Goal: Contribute content: Add original content to the website for others to see

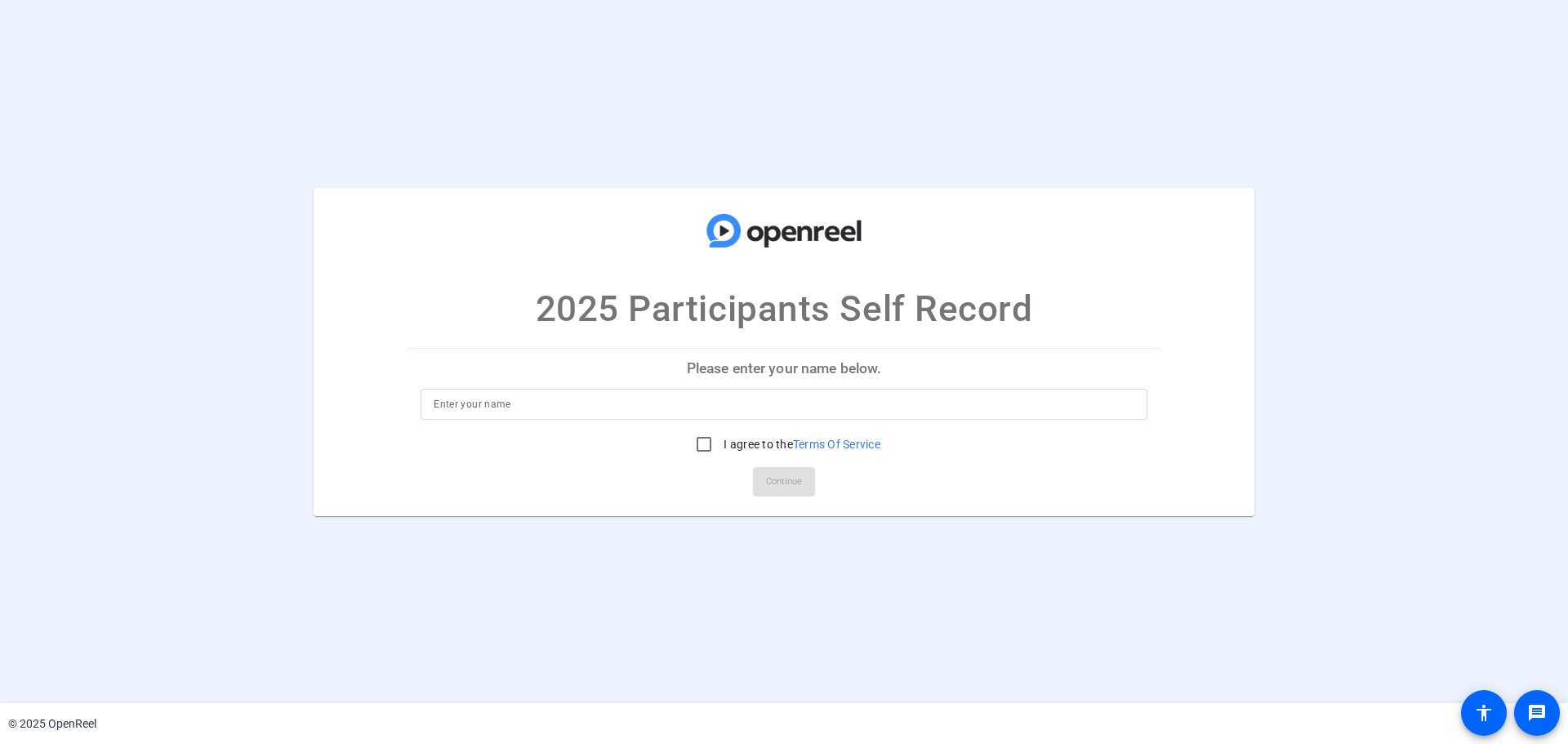
click at [799, 369] on p "Please enter your name below." at bounding box center [784, 369] width 753 height 39
click at [740, 400] on input at bounding box center [783, 403] width 701 height 20
type input "[PERSON_NAME]"
click at [710, 444] on input "I agree to the Terms Of Service" at bounding box center [704, 444] width 32 height 32
checkbox input "true"
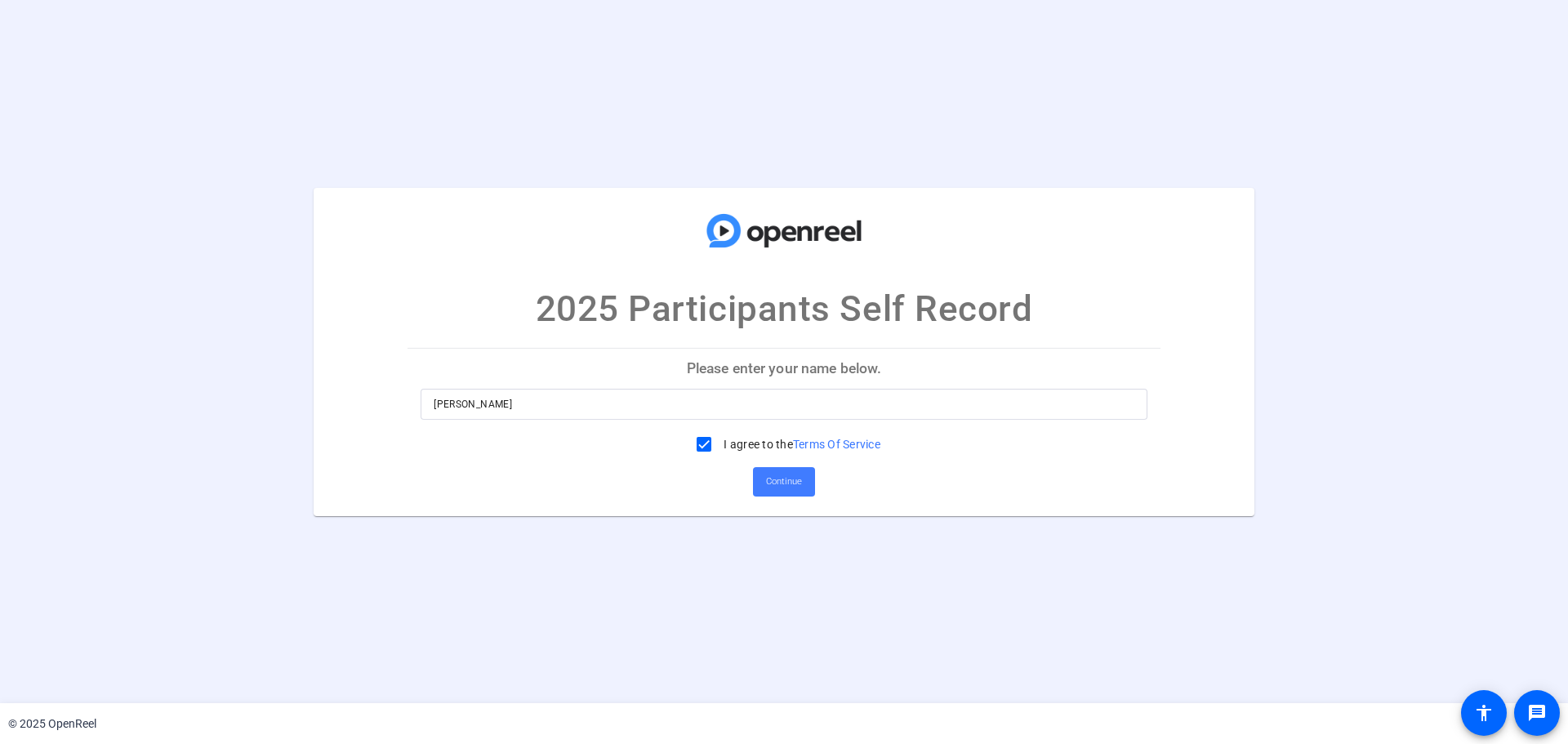
click at [768, 477] on span "Continue" at bounding box center [784, 482] width 36 height 25
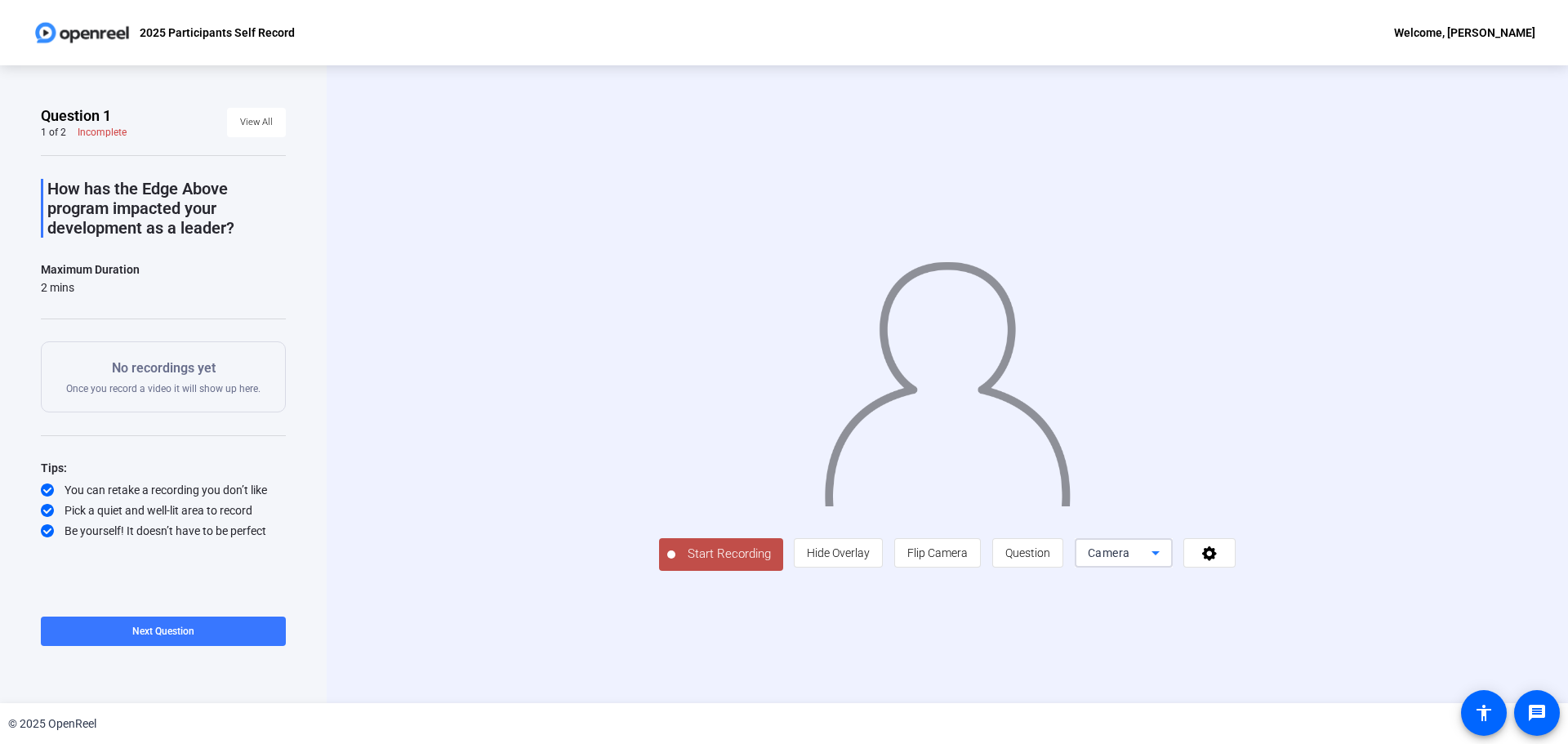
click at [1115, 552] on span "Camera" at bounding box center [1109, 552] width 43 height 13
click at [1115, 552] on div at bounding box center [784, 372] width 1568 height 744
click at [1208, 548] on icon at bounding box center [1209, 553] width 14 height 14
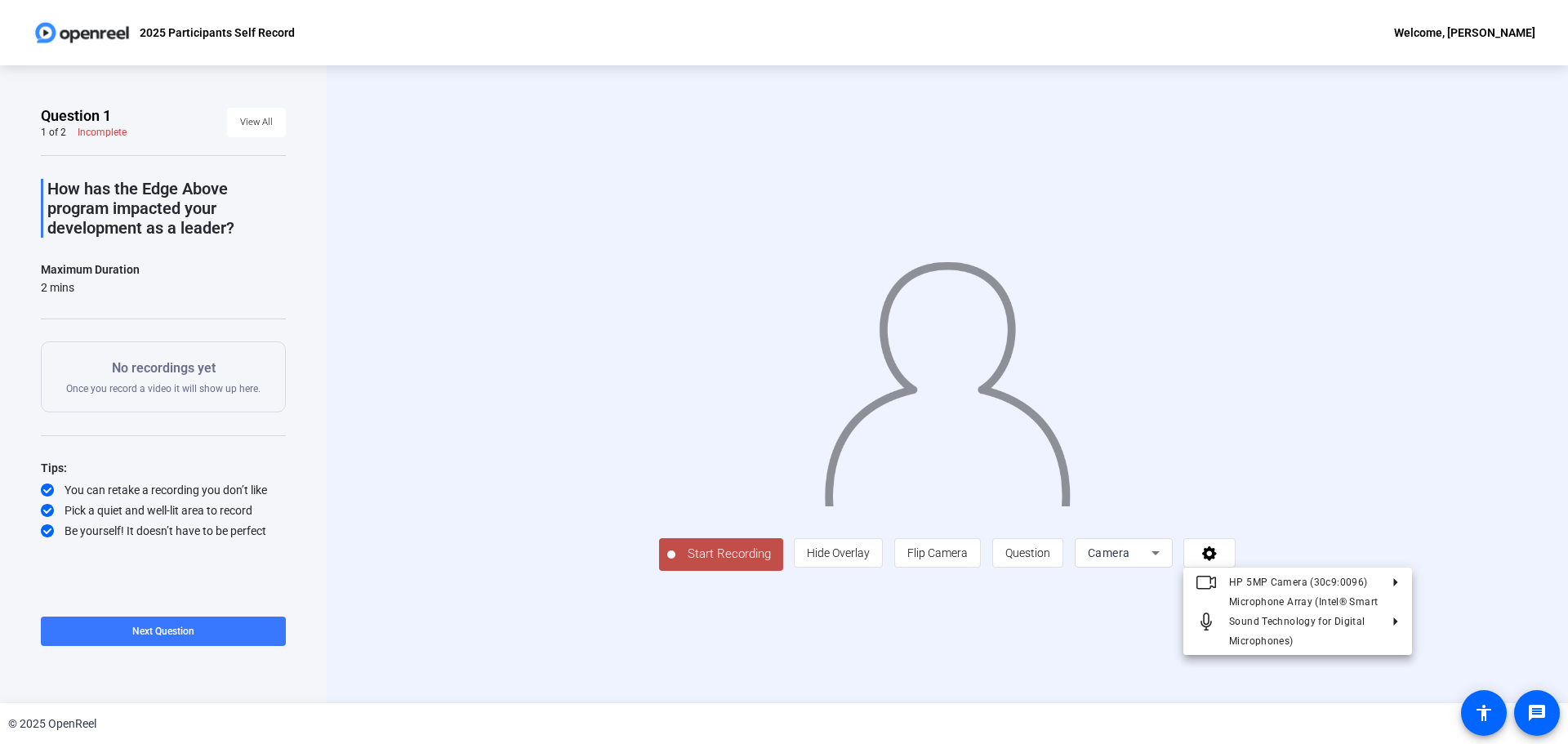
click at [1271, 522] on div at bounding box center [784, 372] width 1568 height 744
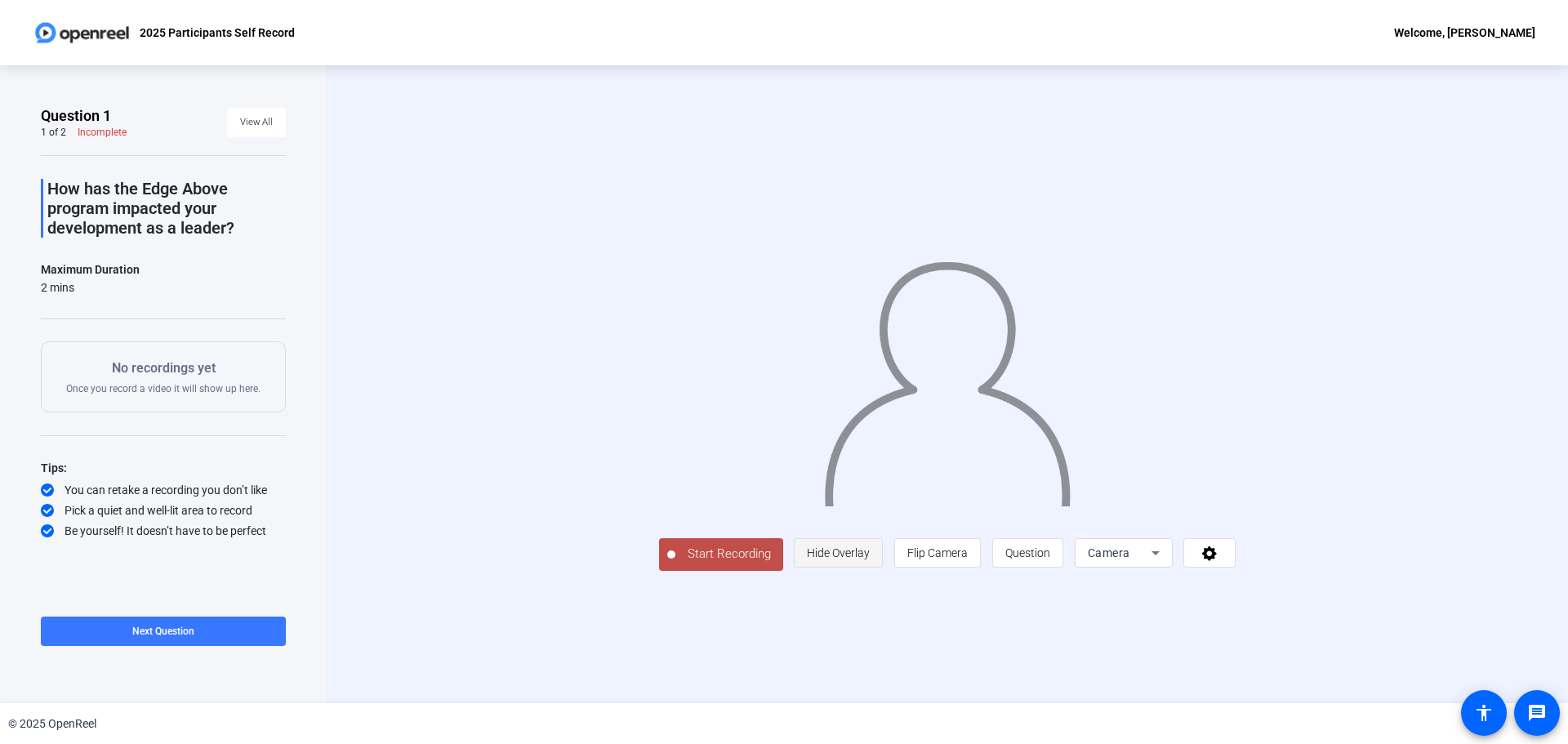
click at [853, 555] on span "Hide Overlay" at bounding box center [838, 552] width 63 height 13
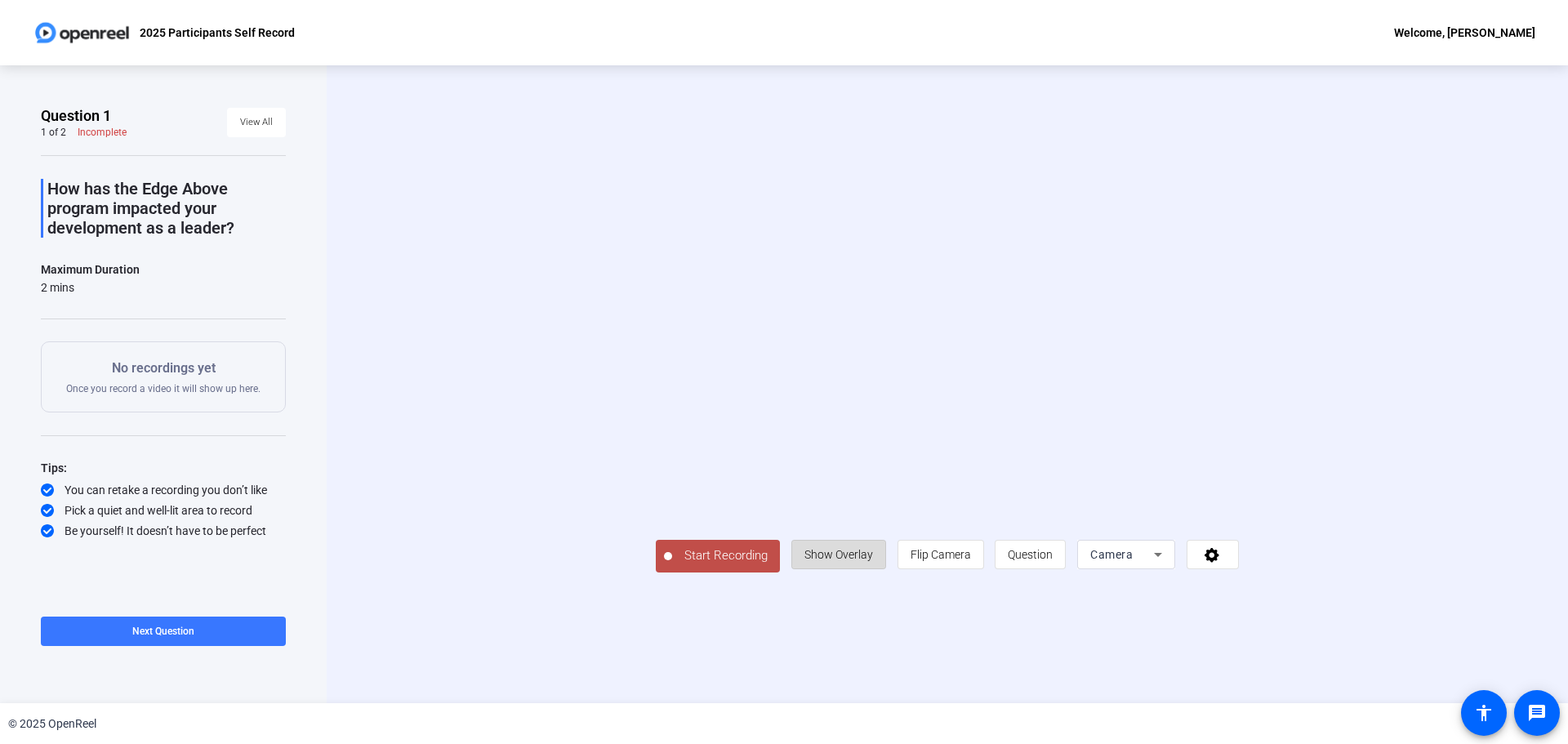
click at [853, 555] on span "Show Overlay" at bounding box center [838, 554] width 69 height 13
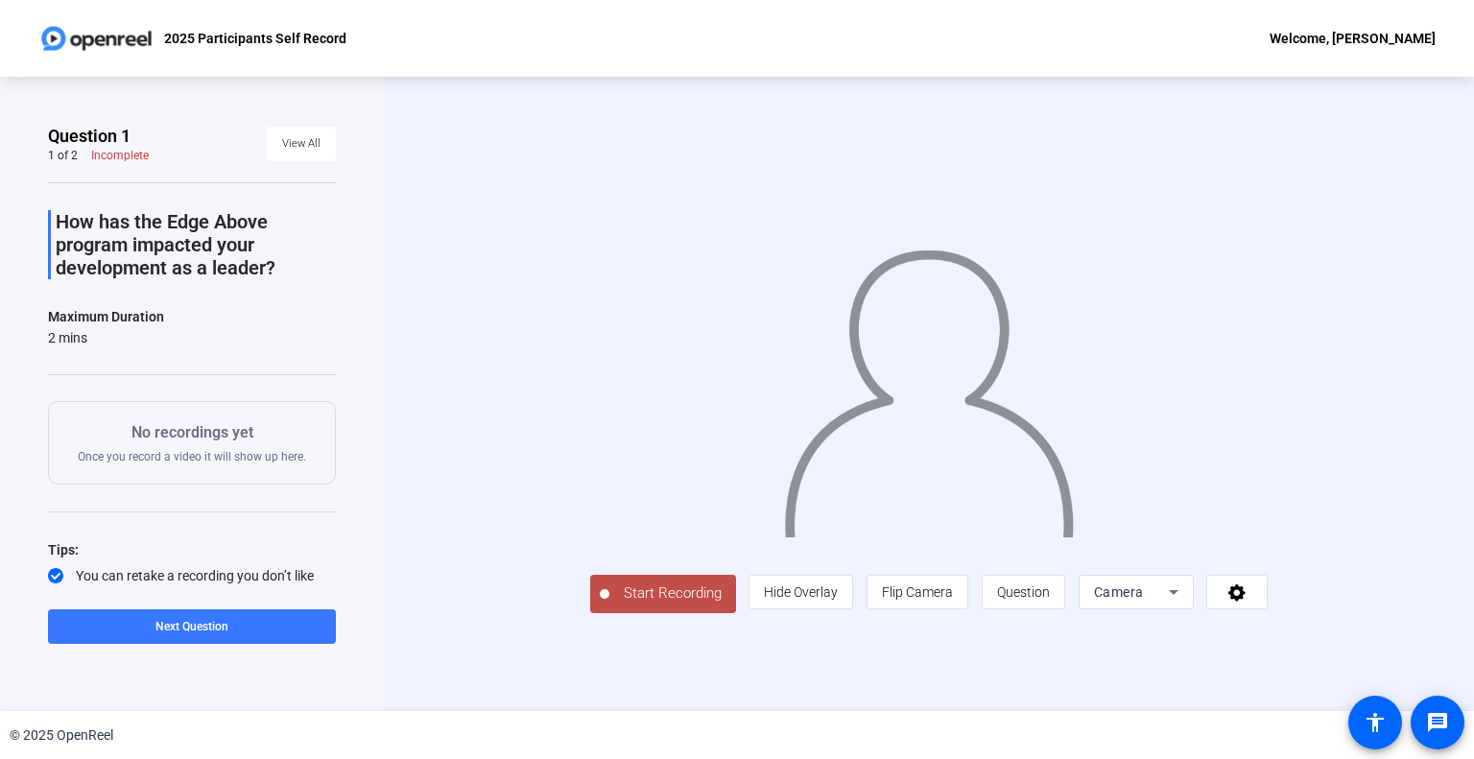
click at [630, 595] on span "Start Recording" at bounding box center [672, 593] width 127 height 22
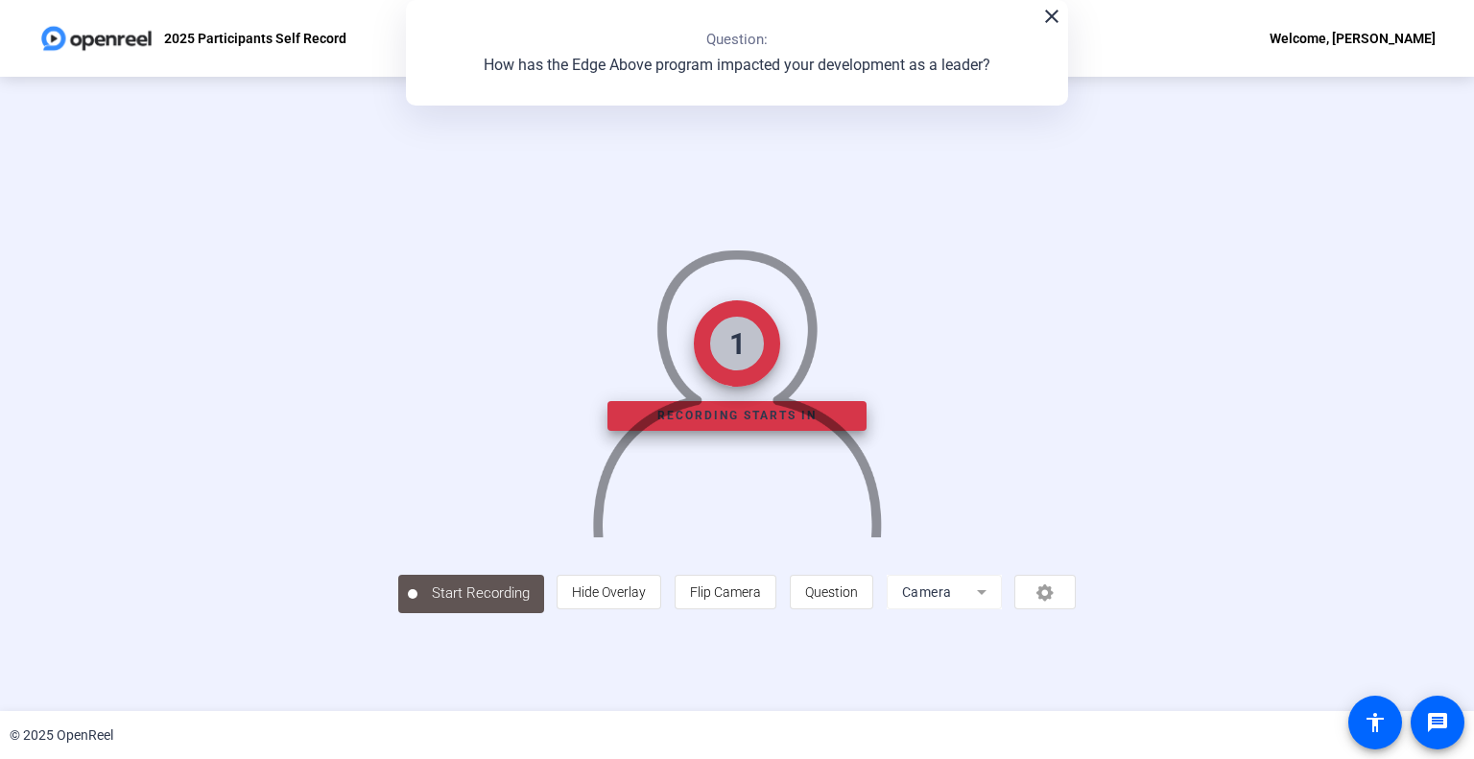
click at [1056, 14] on mat-icon "close" at bounding box center [1051, 16] width 23 height 23
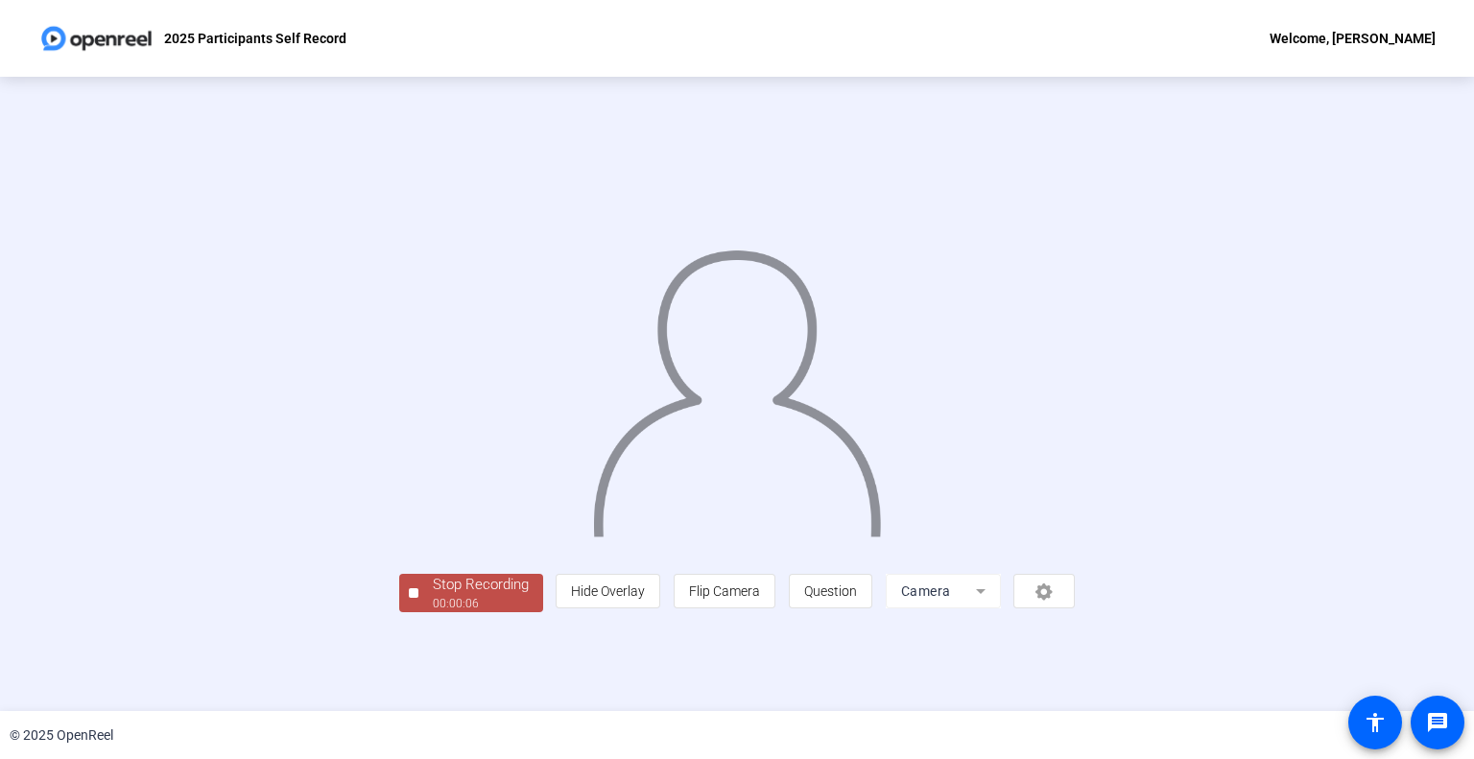
click at [418, 591] on span "Stop Recording 00:00:06" at bounding box center [480, 593] width 125 height 39
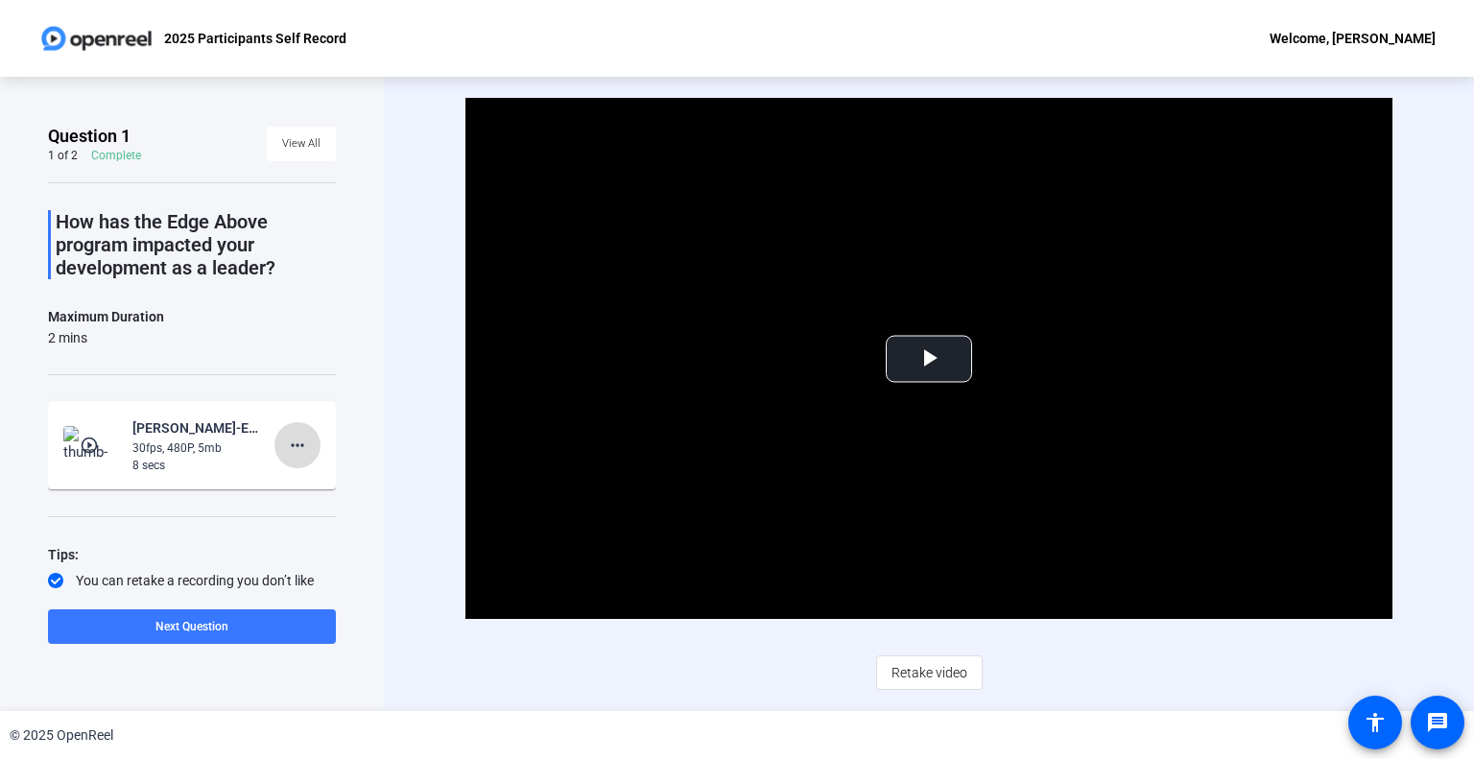
click at [286, 438] on mat-icon "more_horiz" at bounding box center [297, 445] width 23 height 23
click at [307, 481] on span "Delete clip" at bounding box center [318, 484] width 77 height 23
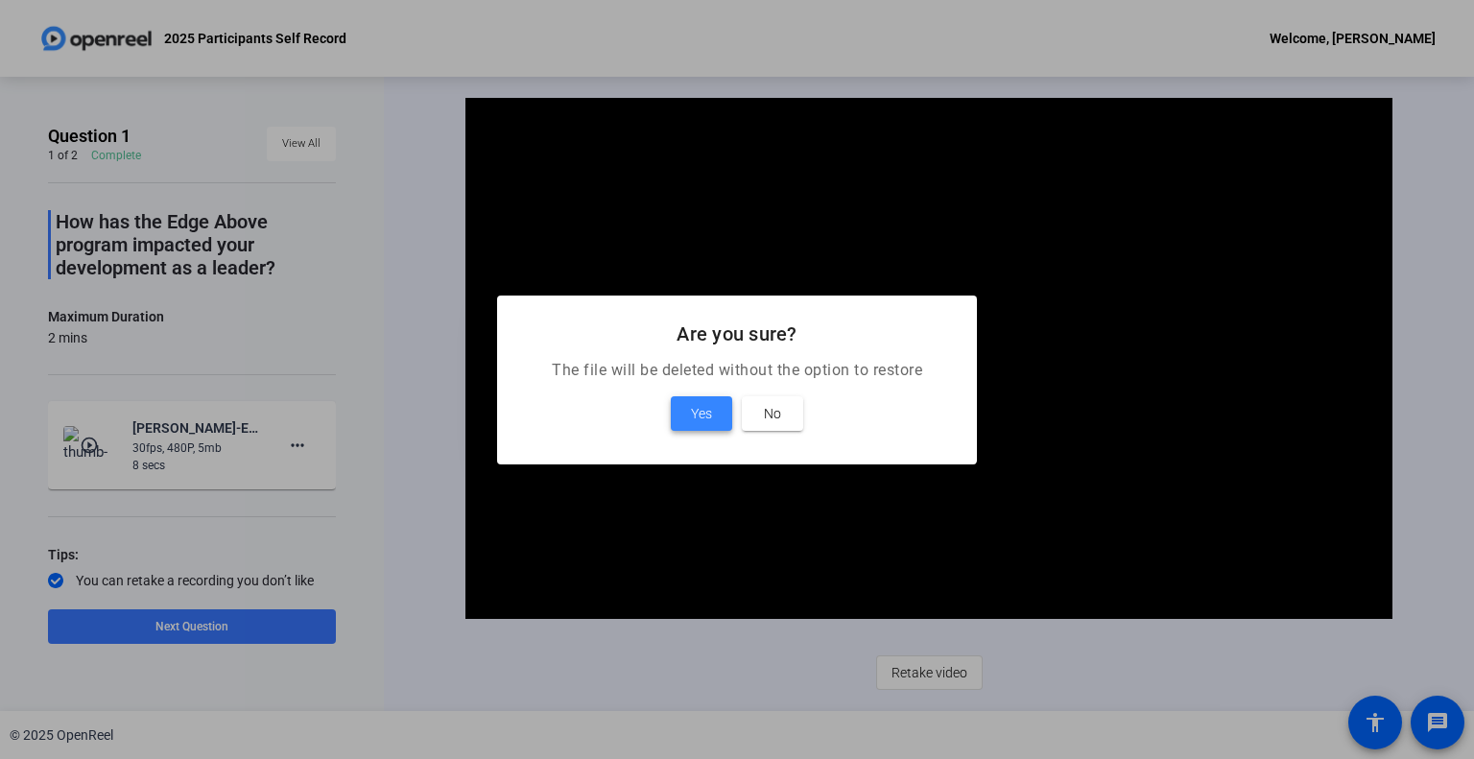
click at [687, 409] on span at bounding box center [701, 413] width 61 height 46
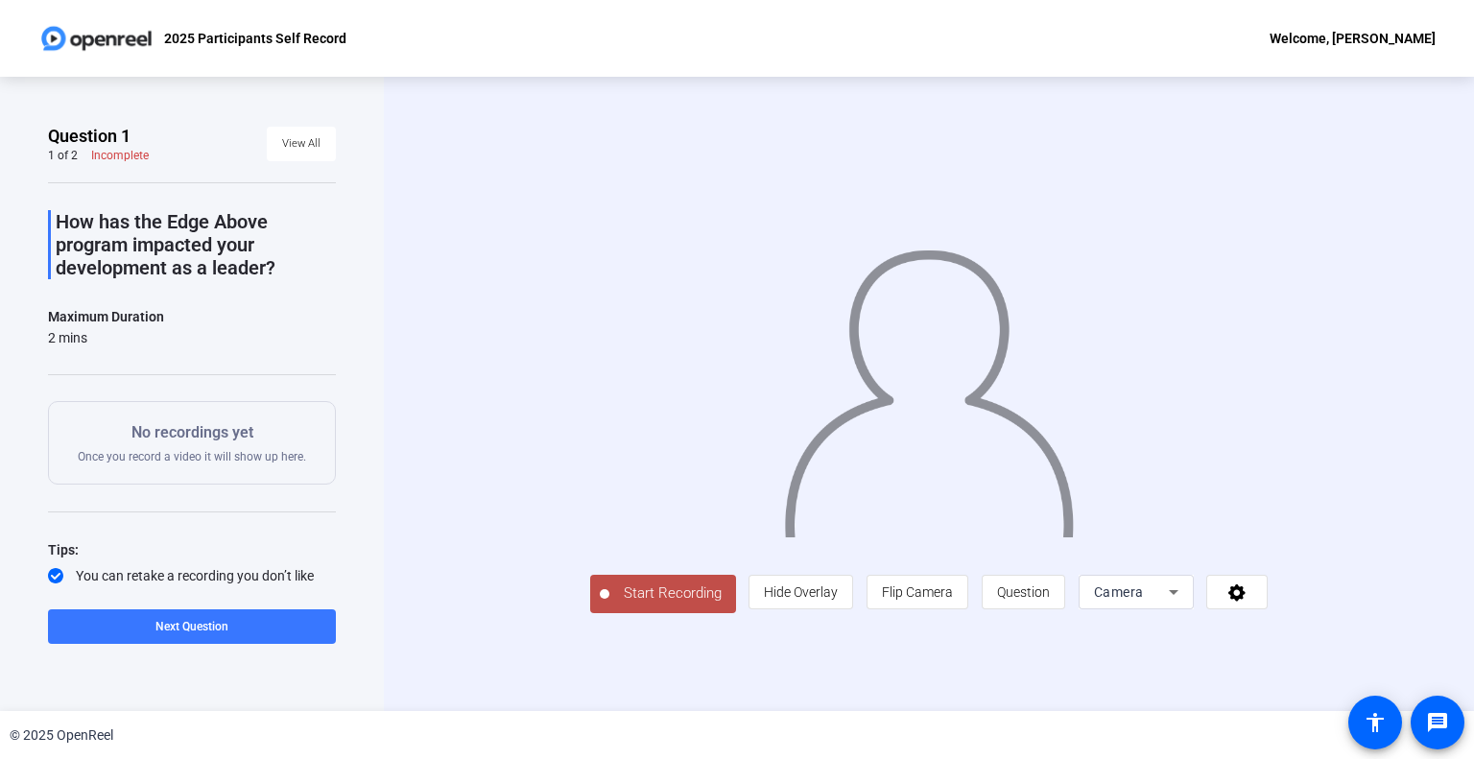
click at [609, 604] on span "Start Recording" at bounding box center [672, 593] width 127 height 22
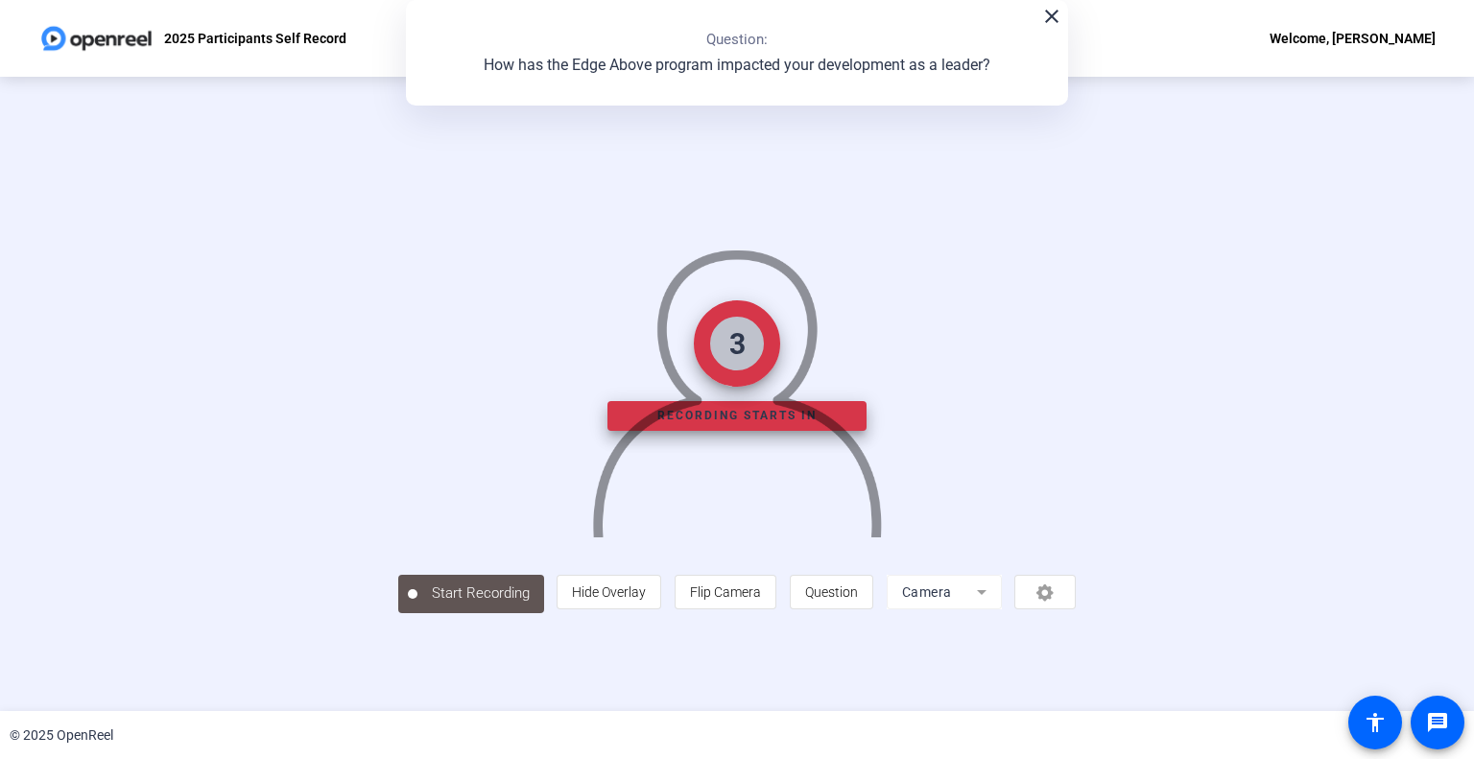
scroll to position [28, 0]
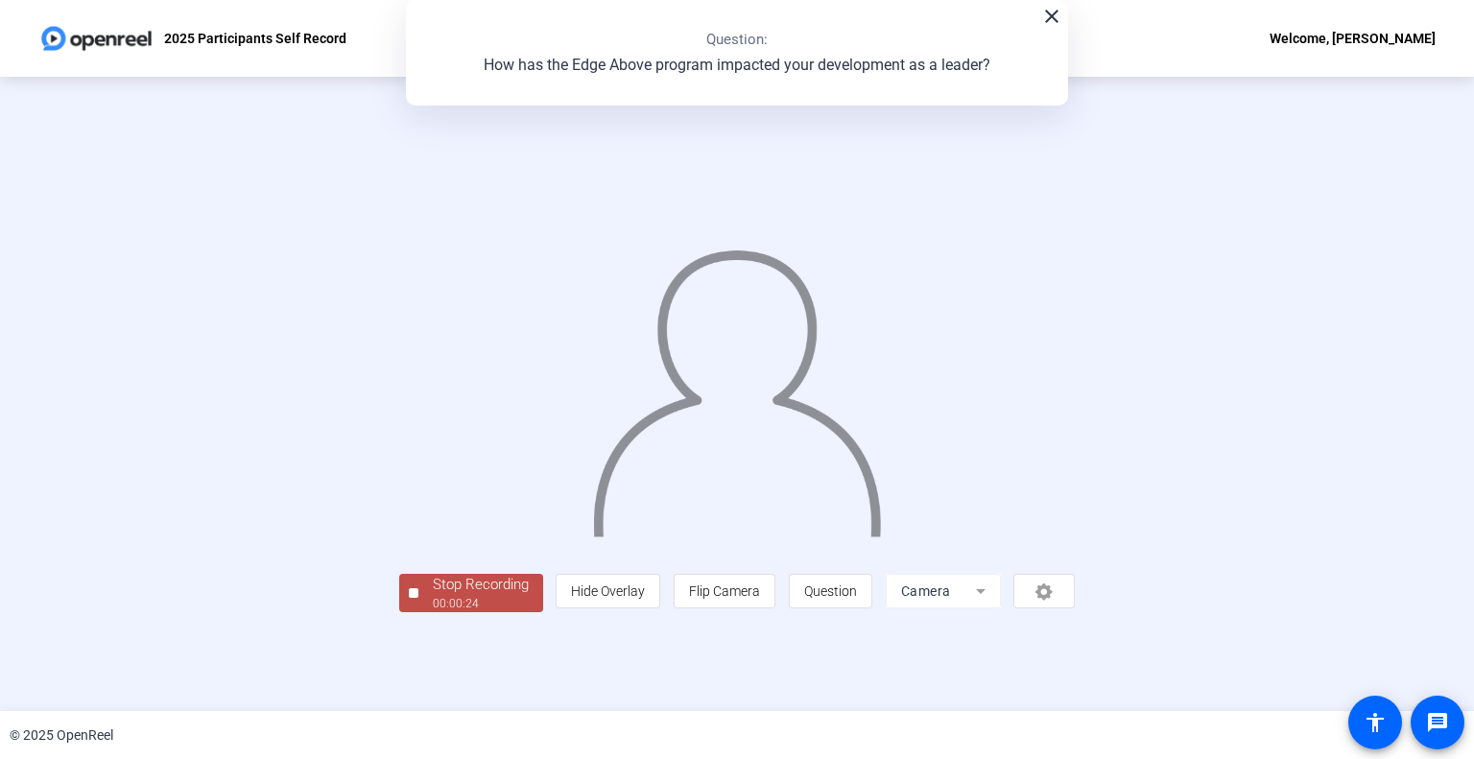
click at [399, 613] on button "Stop Recording 00:00:24" at bounding box center [471, 593] width 144 height 39
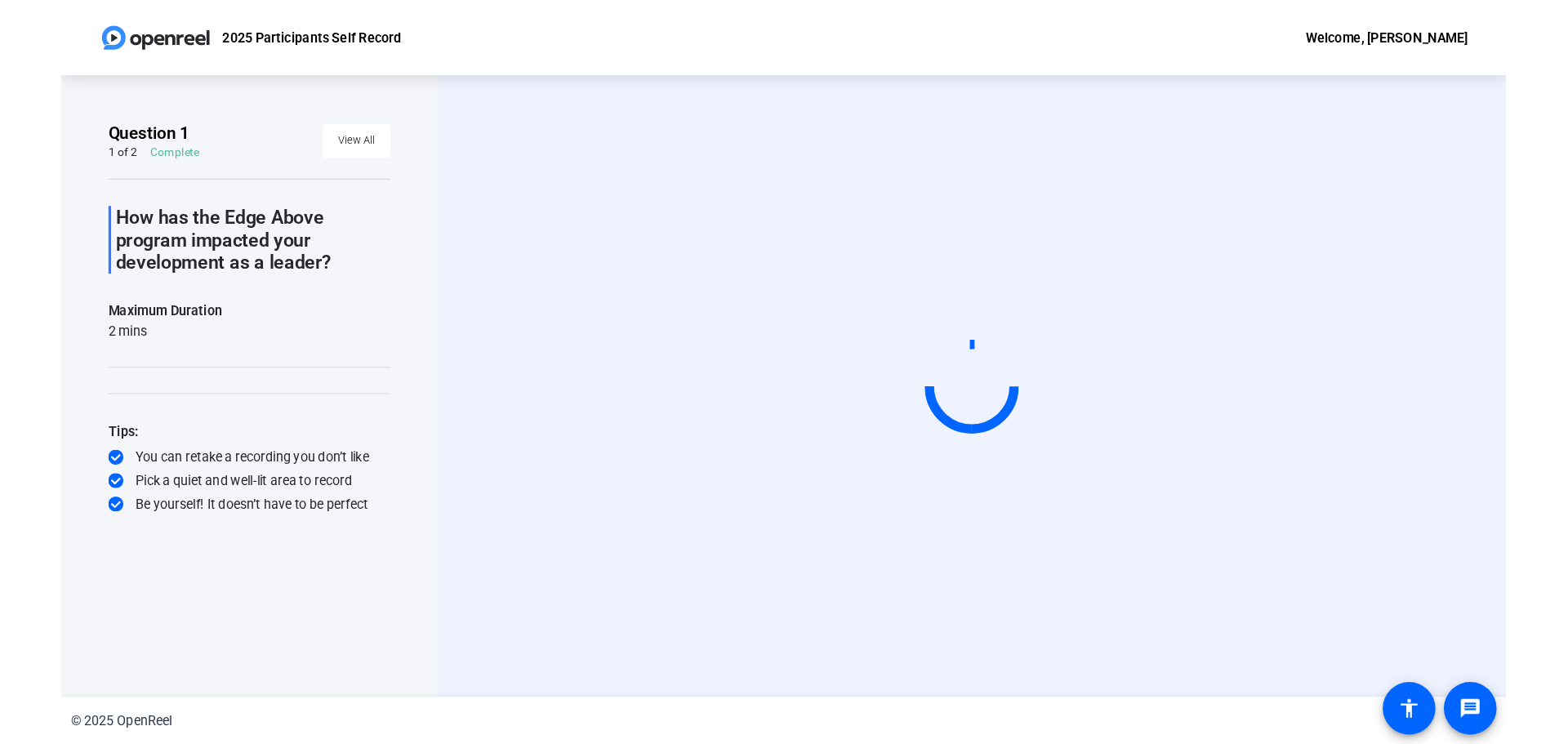
scroll to position [0, 0]
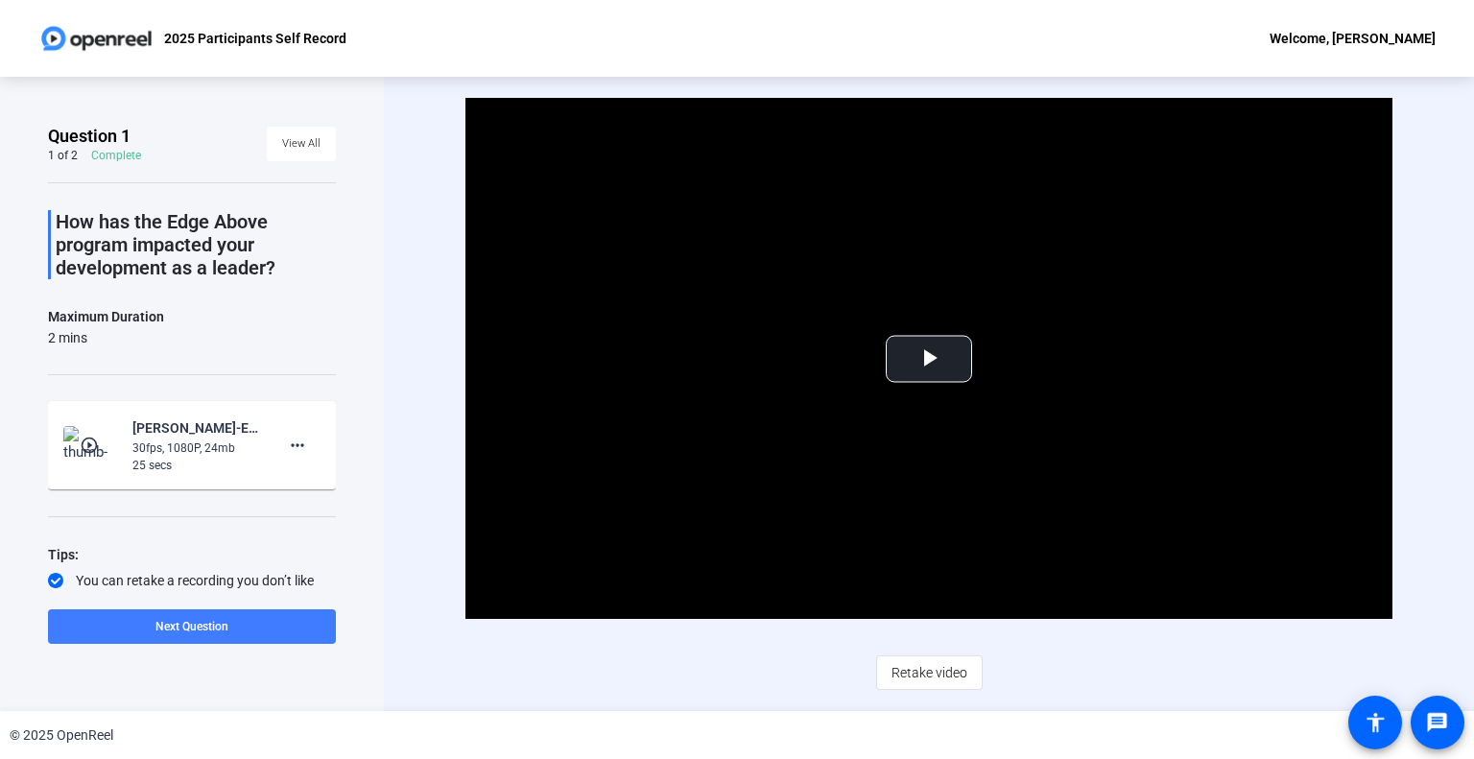
click at [162, 629] on span "Next Question" at bounding box center [191, 626] width 73 height 13
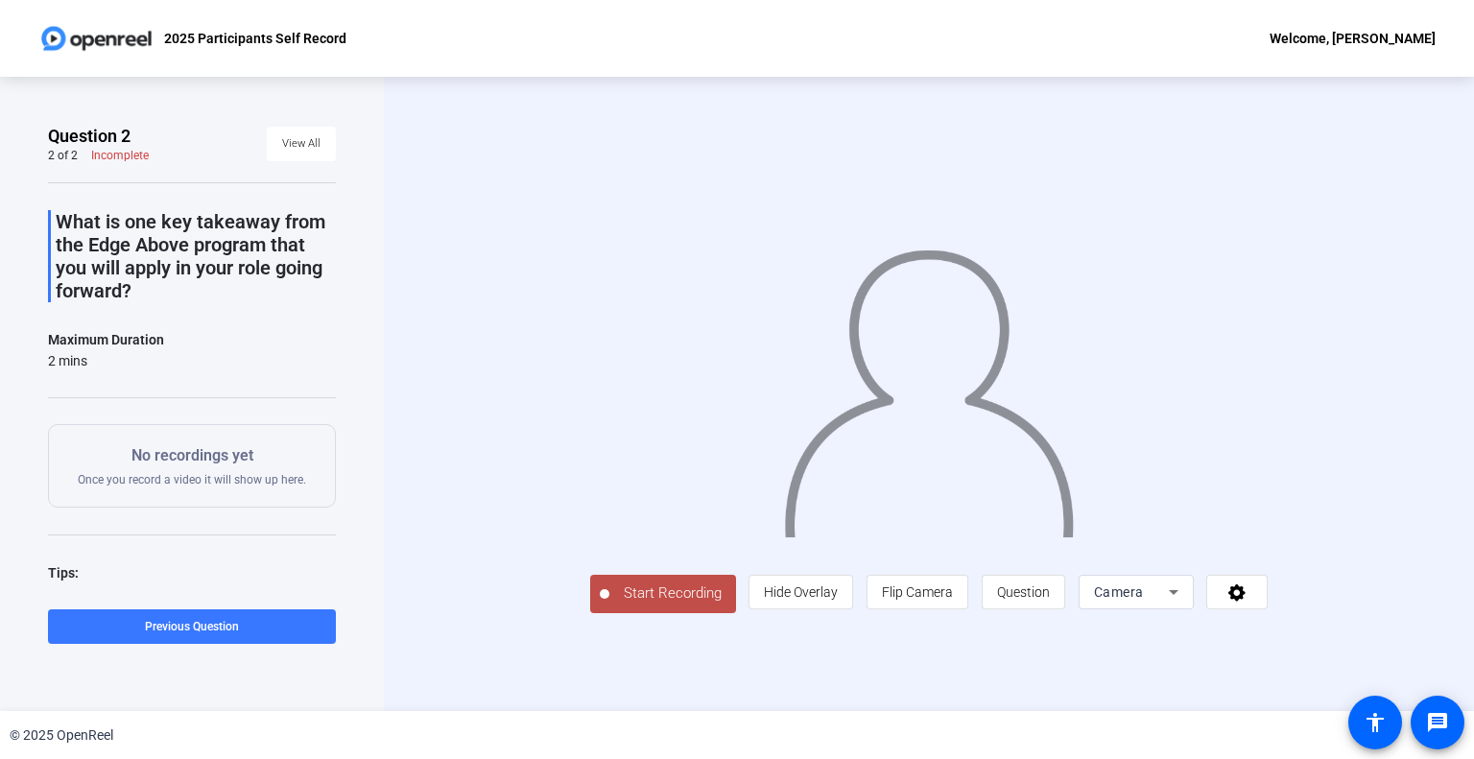
click at [609, 604] on span "Start Recording" at bounding box center [672, 593] width 127 height 22
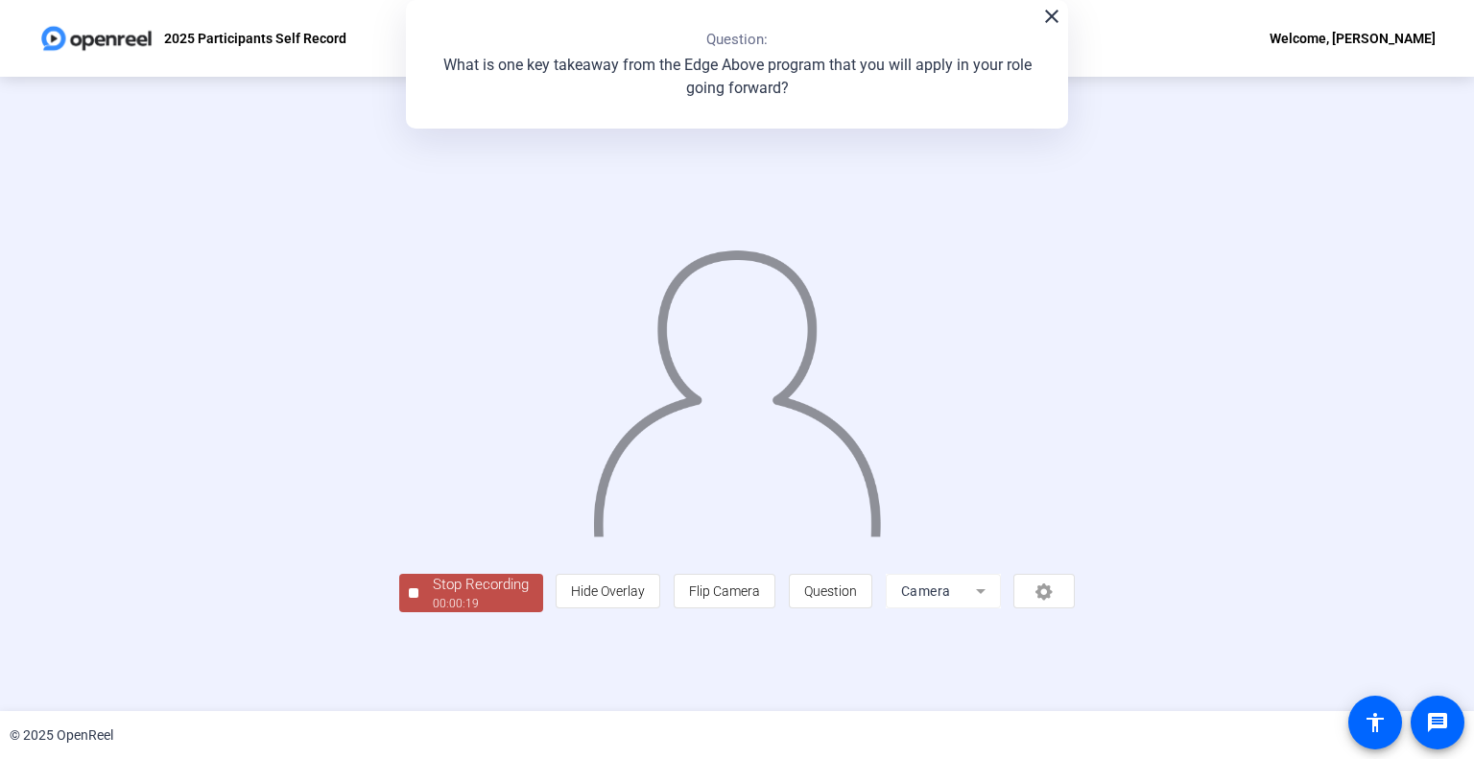
click at [409, 598] on div at bounding box center [414, 593] width 10 height 10
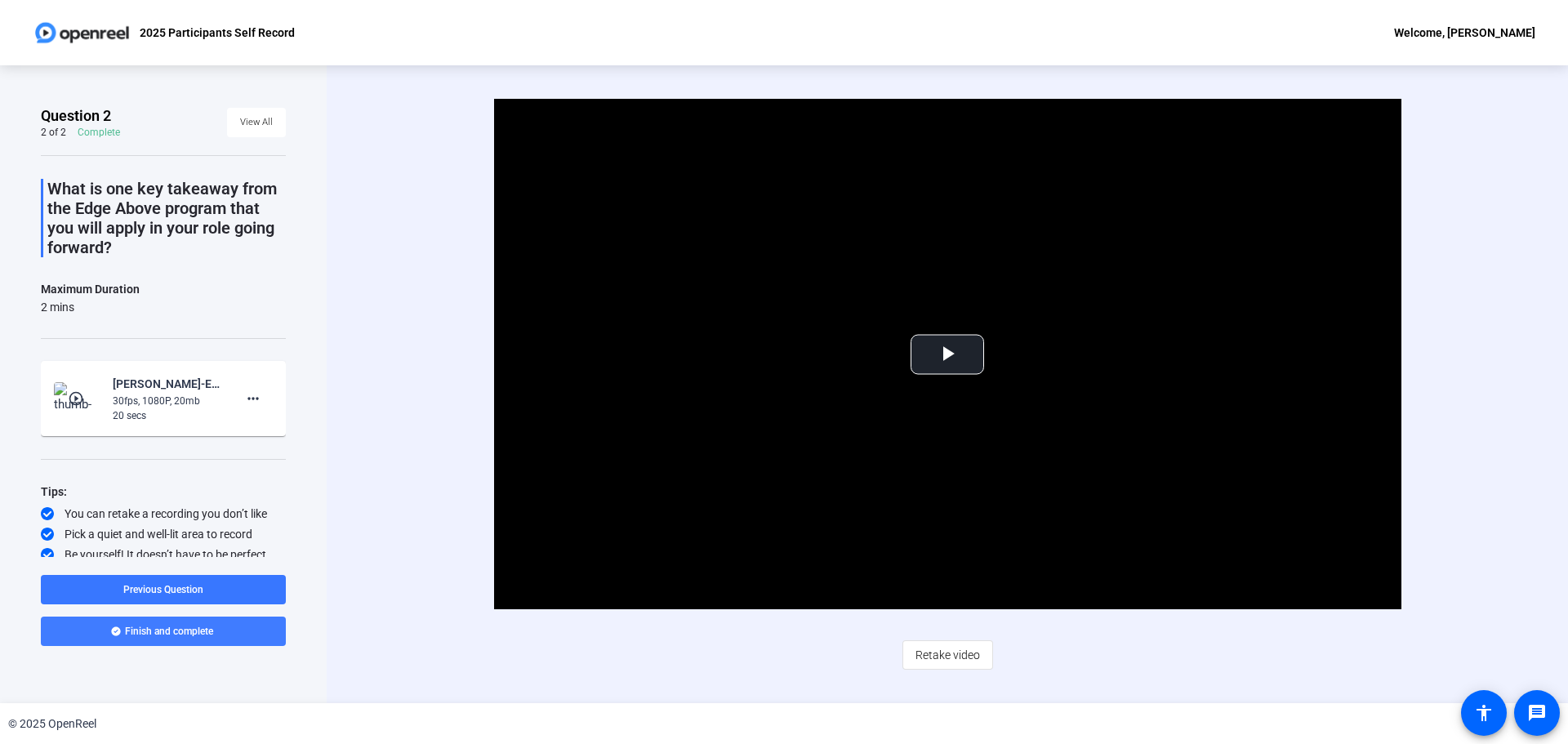
click at [192, 627] on span "Finish and complete" at bounding box center [169, 631] width 89 height 13
